Goal: Information Seeking & Learning: Learn about a topic

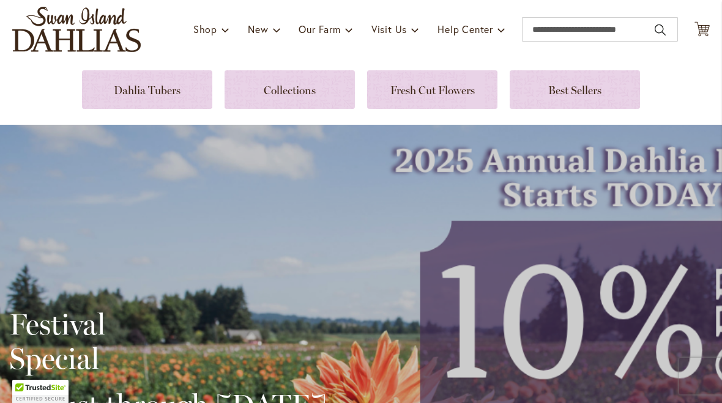
scroll to position [67, 0]
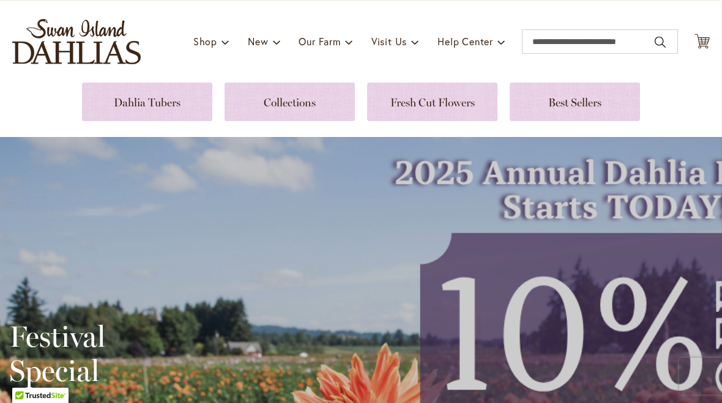
click at [125, 105] on link at bounding box center [147, 102] width 130 height 39
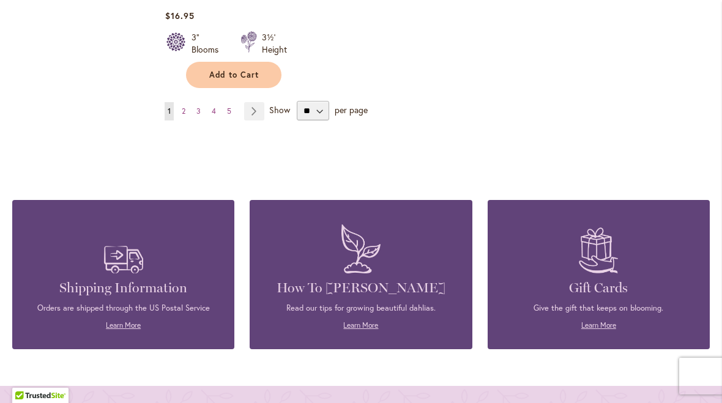
scroll to position [1807, 0]
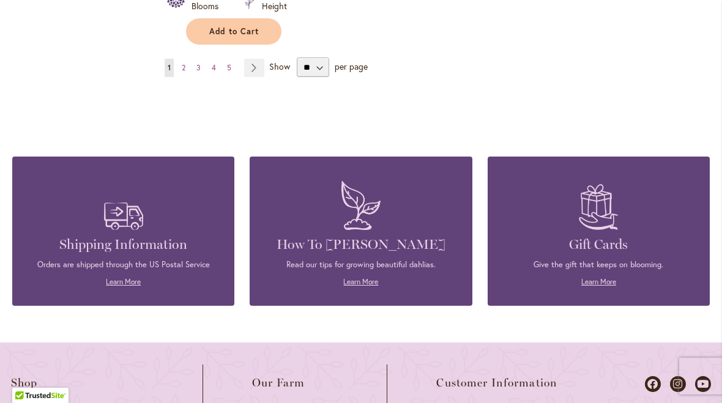
click at [116, 277] on link "Learn More" at bounding box center [123, 281] width 35 height 9
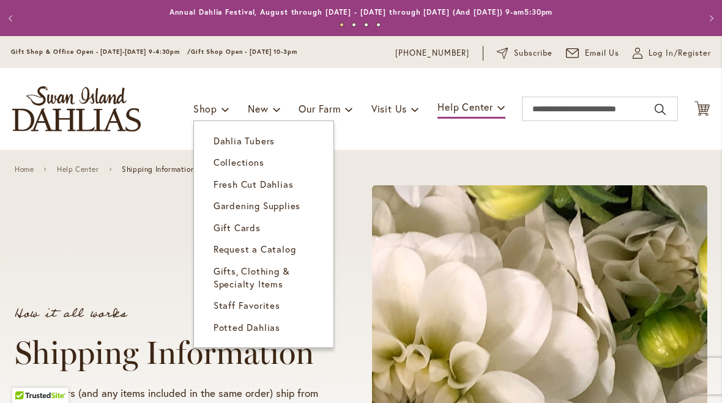
click at [231, 181] on span "Fresh Cut Dahlias" at bounding box center [254, 184] width 80 height 12
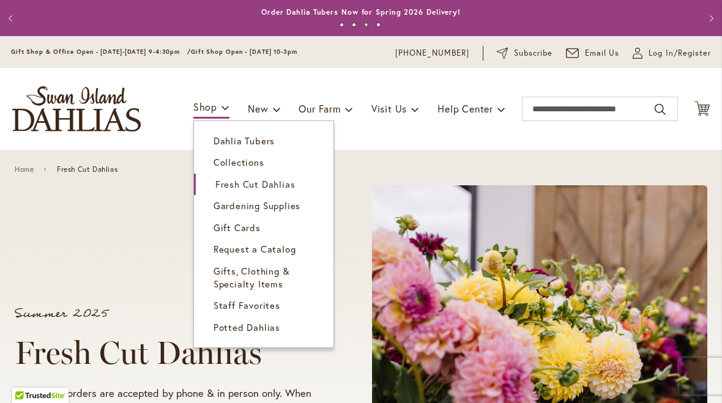
click at [217, 140] on span "Dahlia Tubers" at bounding box center [244, 141] width 61 height 12
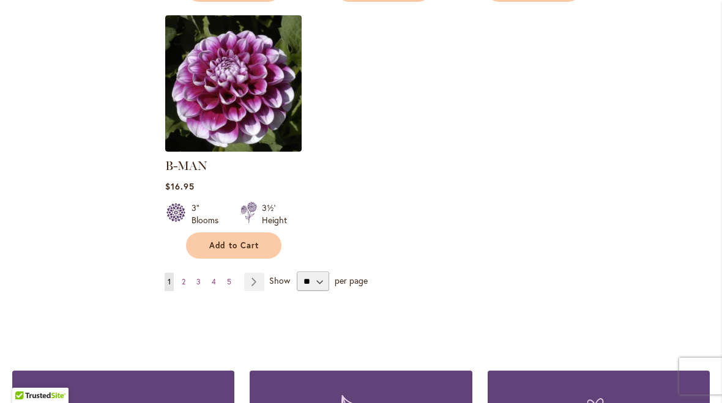
scroll to position [1608, 0]
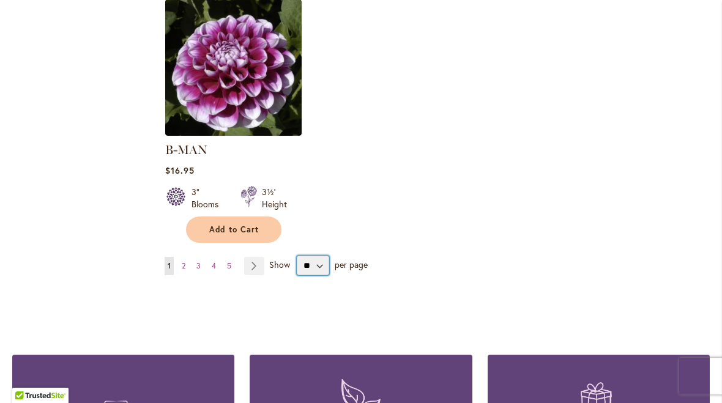
click at [315, 256] on select "** ** ** **" at bounding box center [313, 266] width 32 height 20
select select "**"
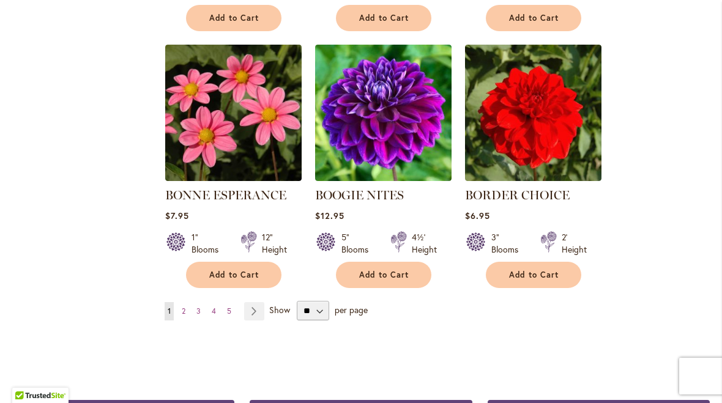
scroll to position [4151, 0]
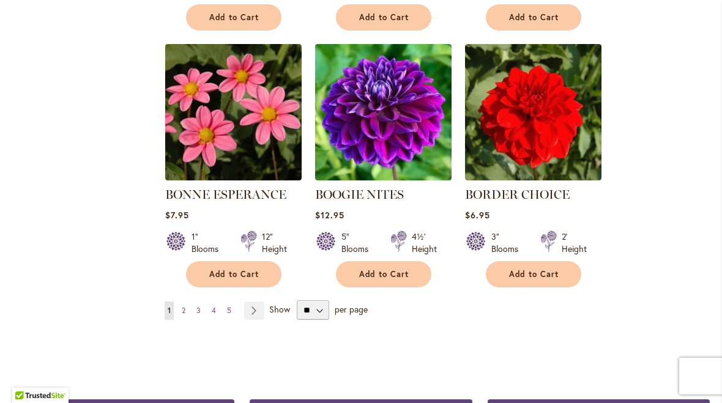
click at [250, 302] on link "Page Next" at bounding box center [254, 311] width 20 height 18
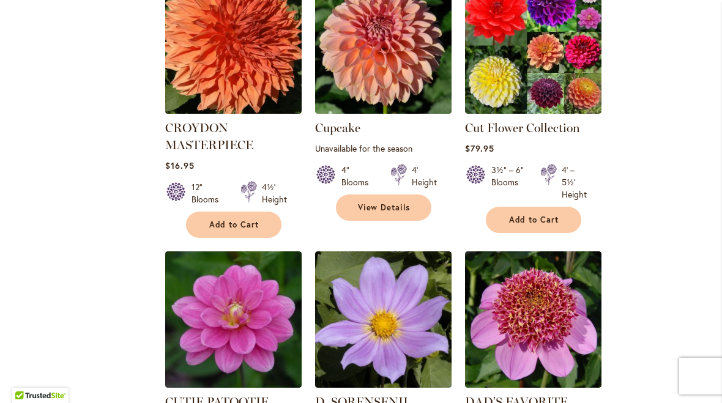
scroll to position [3791, 0]
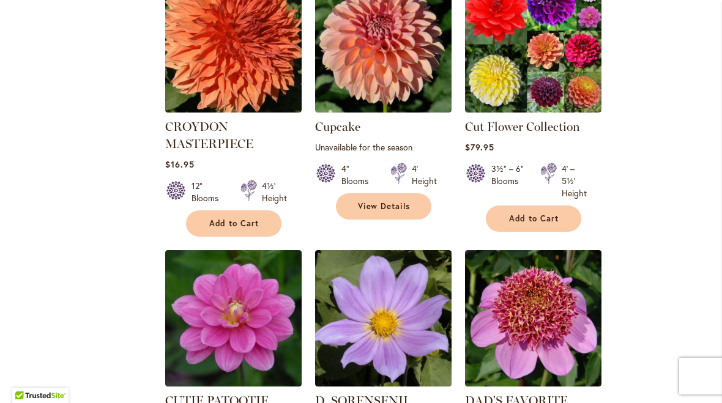
click at [214, 250] on img at bounding box center [233, 318] width 136 height 136
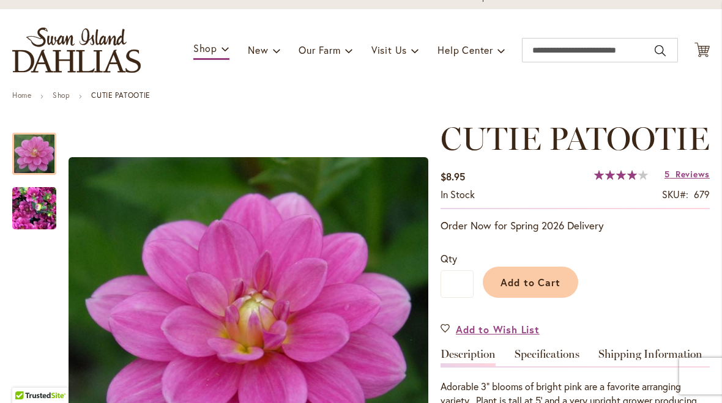
scroll to position [57, 0]
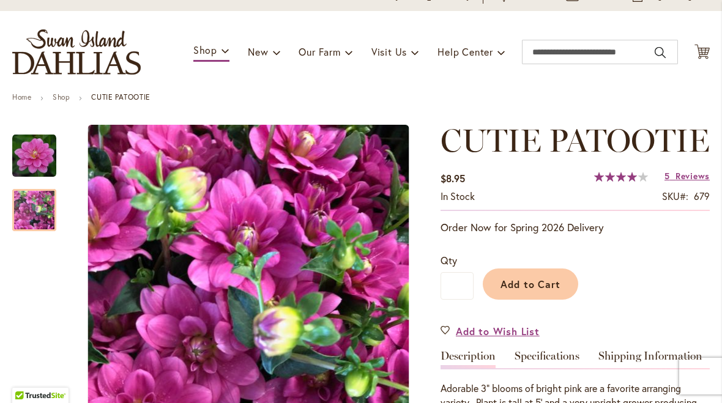
click at [26, 222] on img "CUTIE PATOOTIE" at bounding box center [34, 210] width 44 height 59
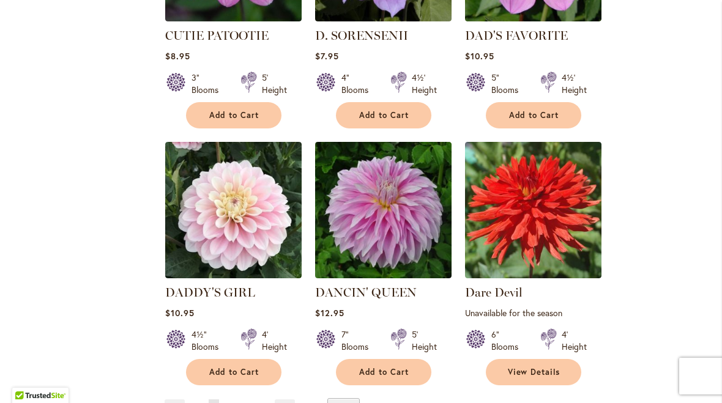
scroll to position [4156, 0]
click at [276, 400] on link "Page Next" at bounding box center [285, 409] width 20 height 18
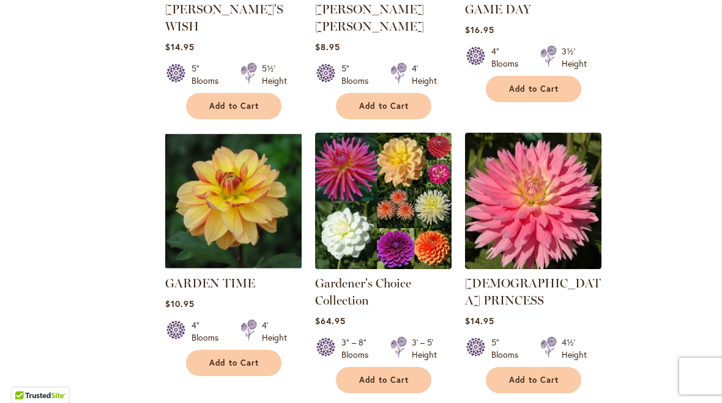
scroll to position [4145, 0]
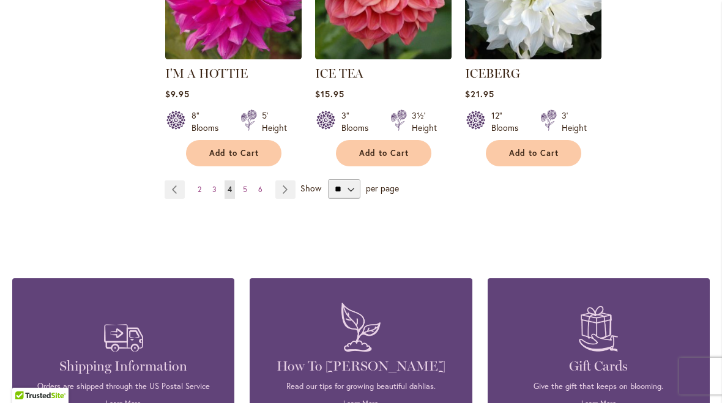
scroll to position [4282, 0]
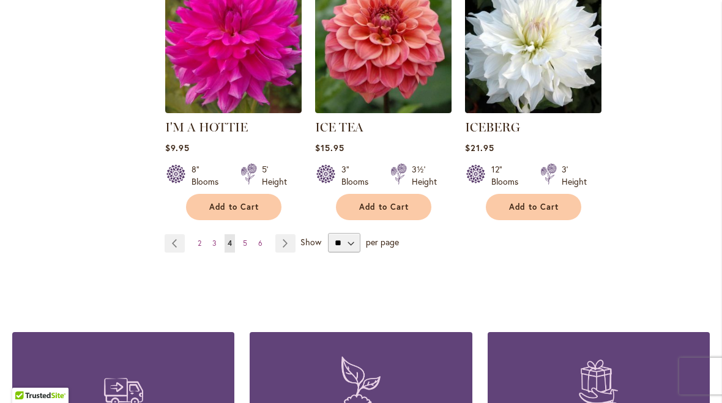
click at [283, 234] on link "Page Next" at bounding box center [285, 243] width 20 height 18
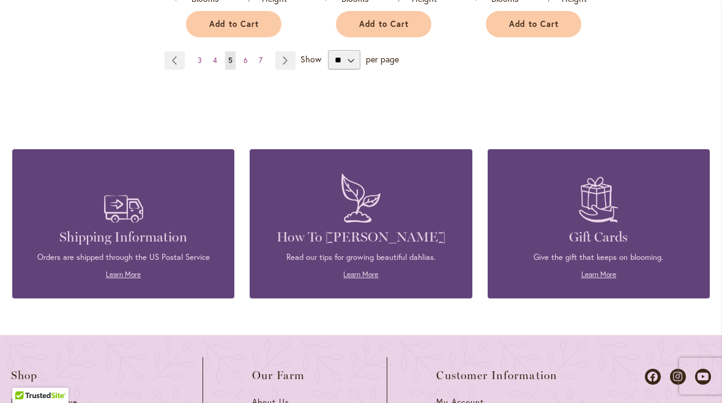
scroll to position [4468, 0]
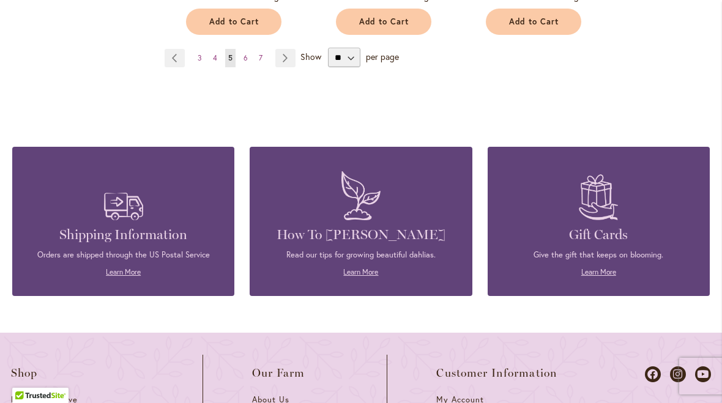
click at [359, 267] on link "Learn More" at bounding box center [360, 271] width 35 height 9
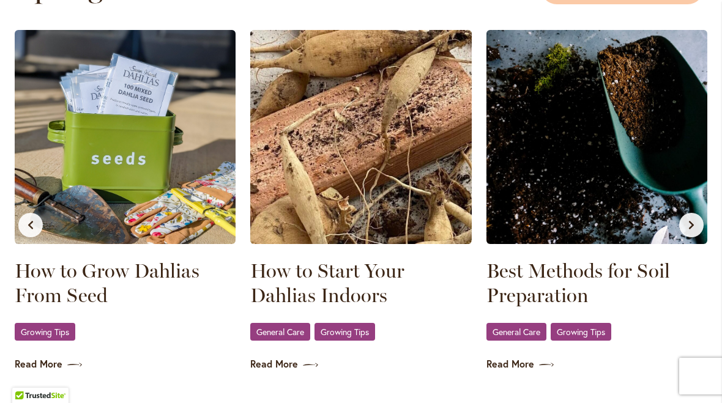
scroll to position [708, 0]
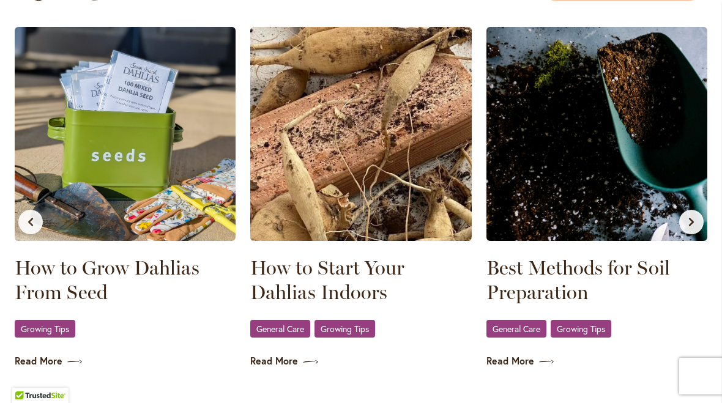
click at [271, 332] on span "General Care" at bounding box center [280, 329] width 48 height 8
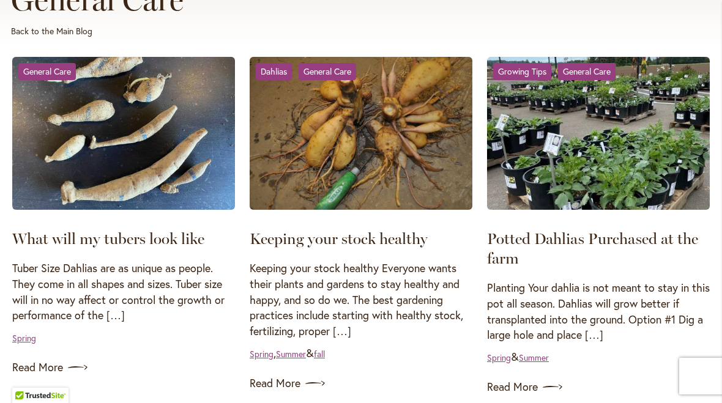
scroll to position [207, 0]
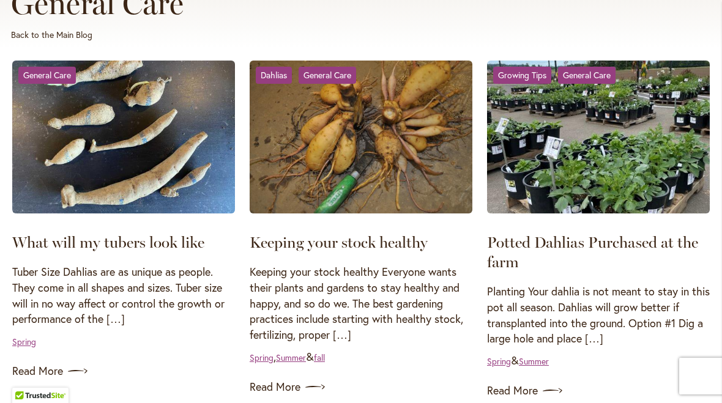
click at [504, 386] on link "Read More" at bounding box center [598, 391] width 223 height 20
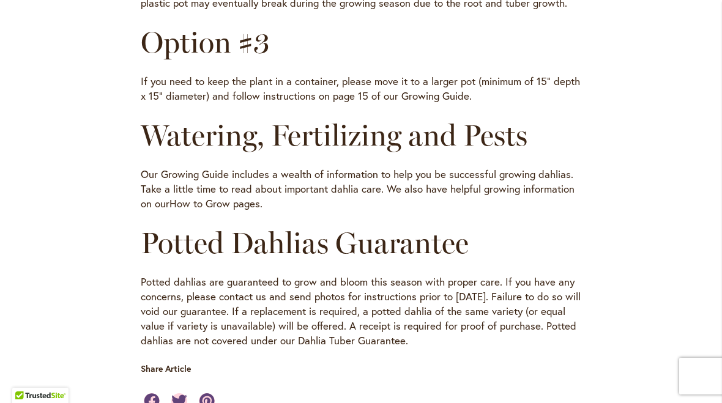
scroll to position [704, 0]
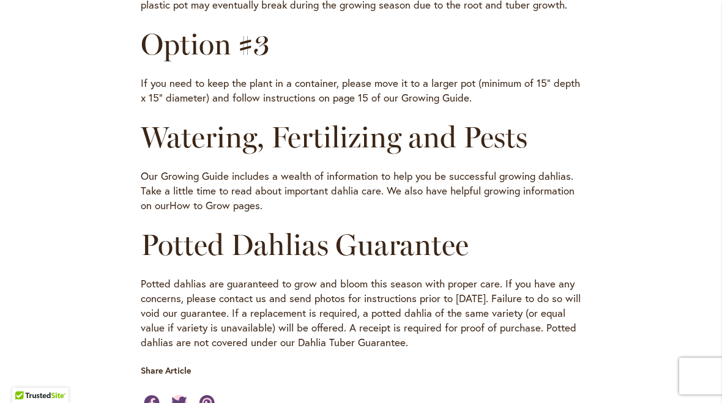
click at [197, 198] on link "How to Grow pages" at bounding box center [215, 205] width 91 height 14
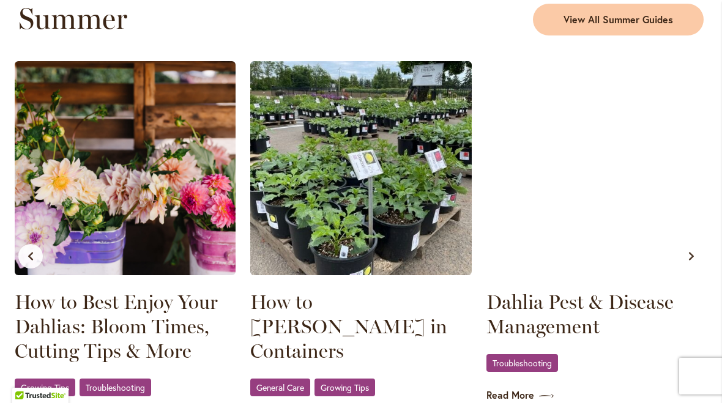
scroll to position [1138, 0]
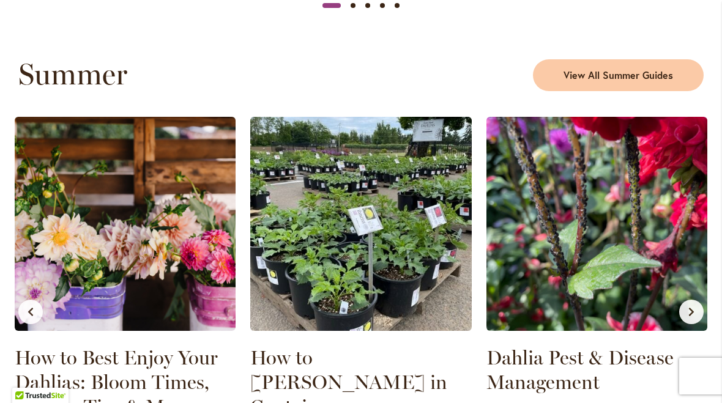
click at [29, 213] on img at bounding box center [125, 224] width 221 height 214
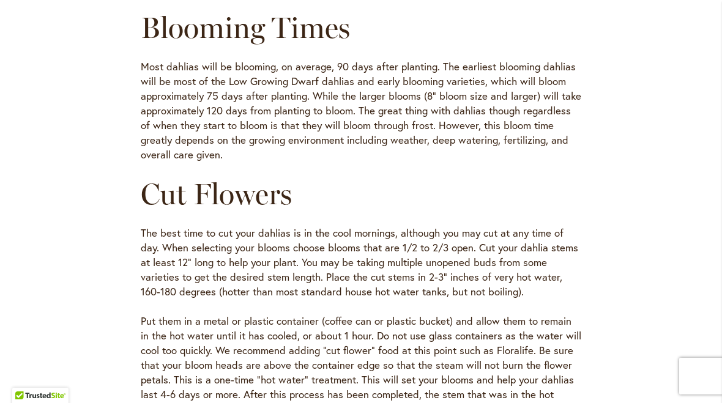
scroll to position [424, 0]
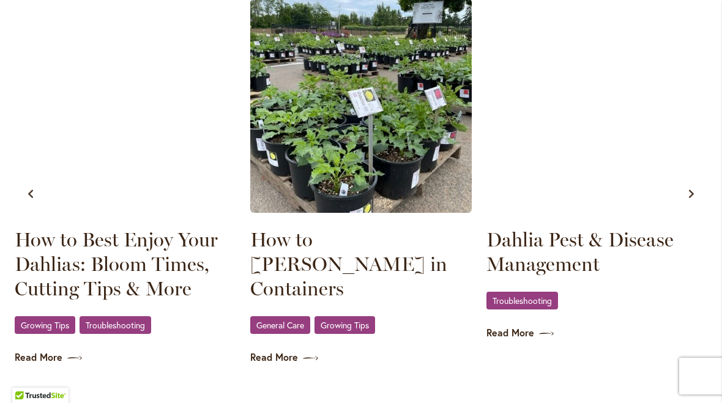
scroll to position [1261, 0]
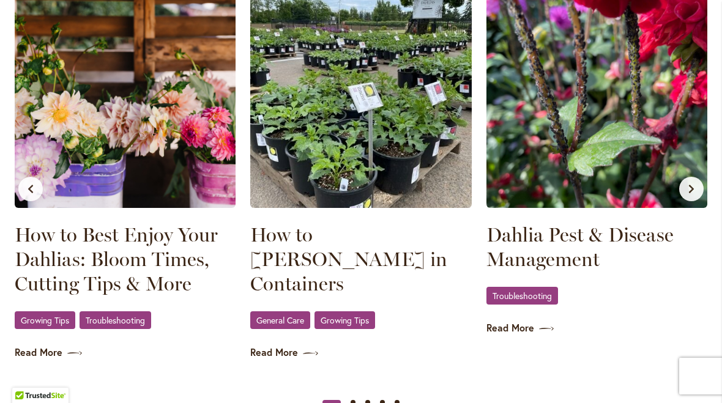
click at [348, 316] on span "Growing Tips" at bounding box center [345, 320] width 48 height 8
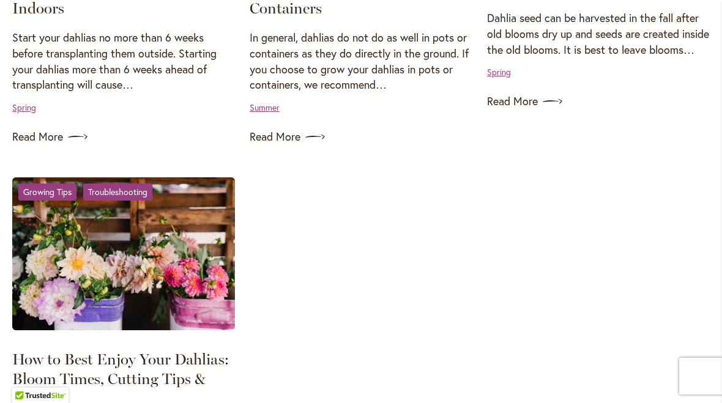
scroll to position [1253, 0]
